Goal: Transaction & Acquisition: Purchase product/service

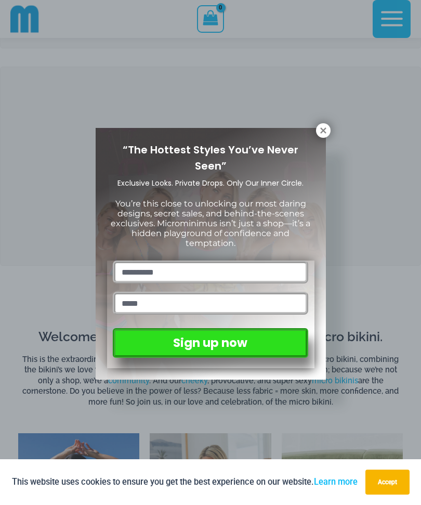
scroll to position [185, 0]
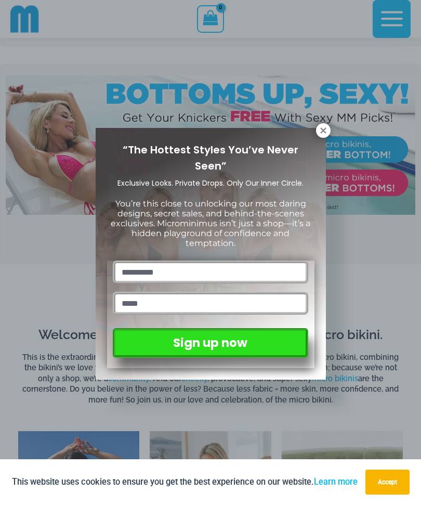
click at [321, 133] on icon at bounding box center [323, 130] width 6 height 6
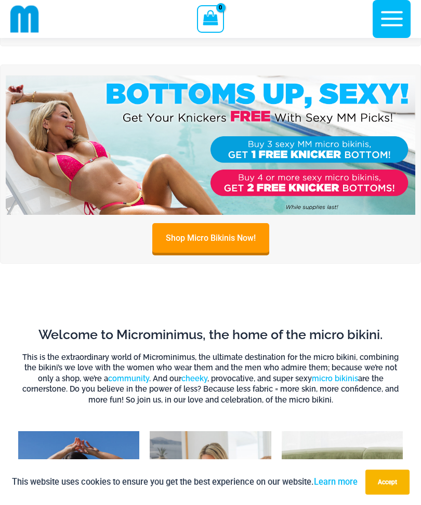
click at [100, 155] on img at bounding box center [211, 144] width 410 height 139
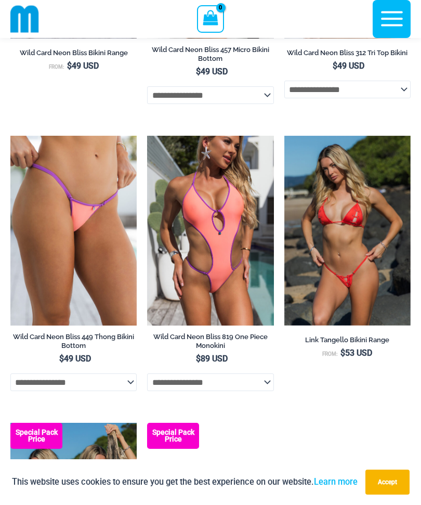
scroll to position [2762, 0]
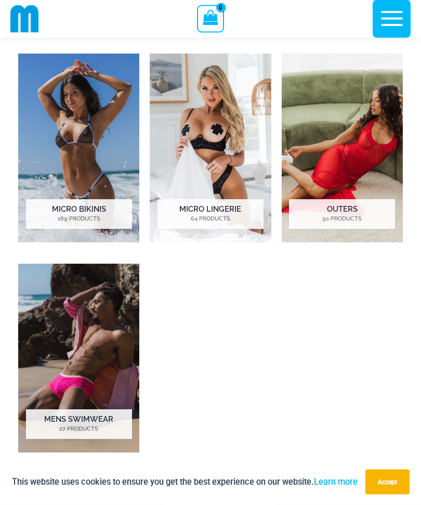
scroll to position [558, 0]
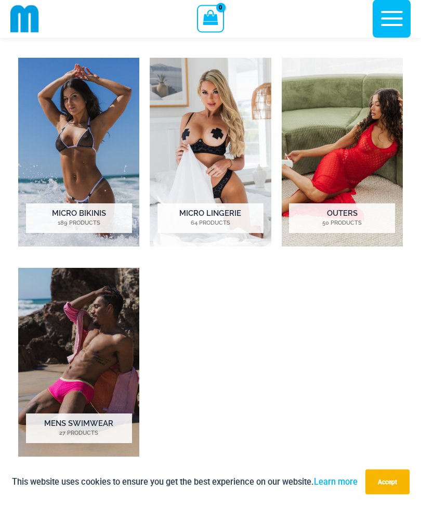
click at [330, 146] on img "Visit product category Outers" at bounding box center [342, 152] width 121 height 189
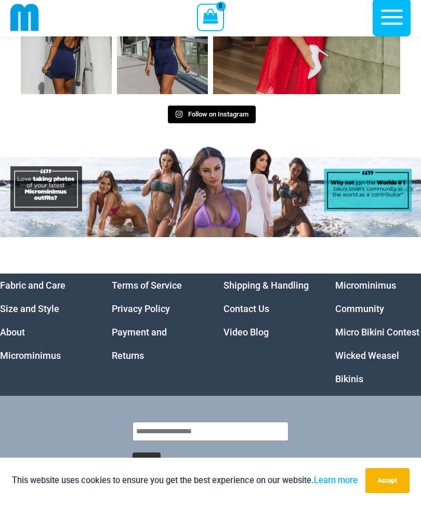
scroll to position [5379, 0]
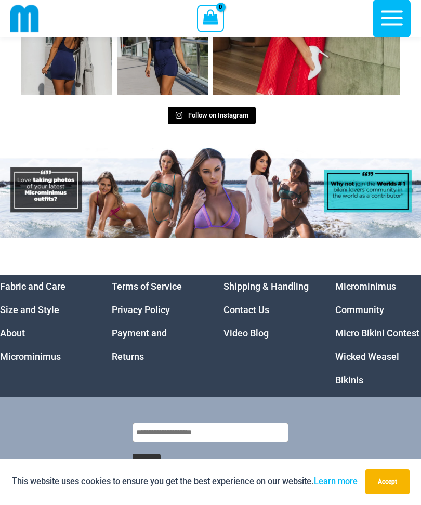
click at [379, 353] on link "Wicked Weasel Bikinis" at bounding box center [367, 368] width 64 height 34
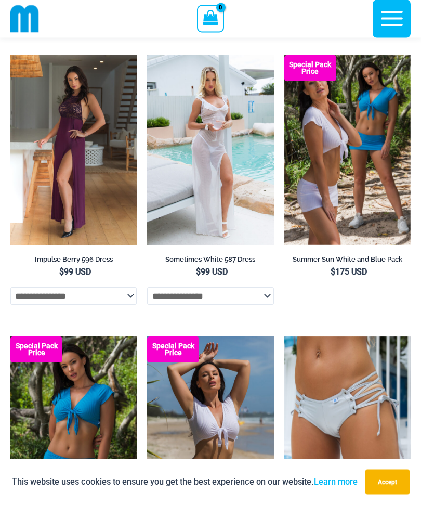
scroll to position [2365, 0]
